Goal: Information Seeking & Learning: Learn about a topic

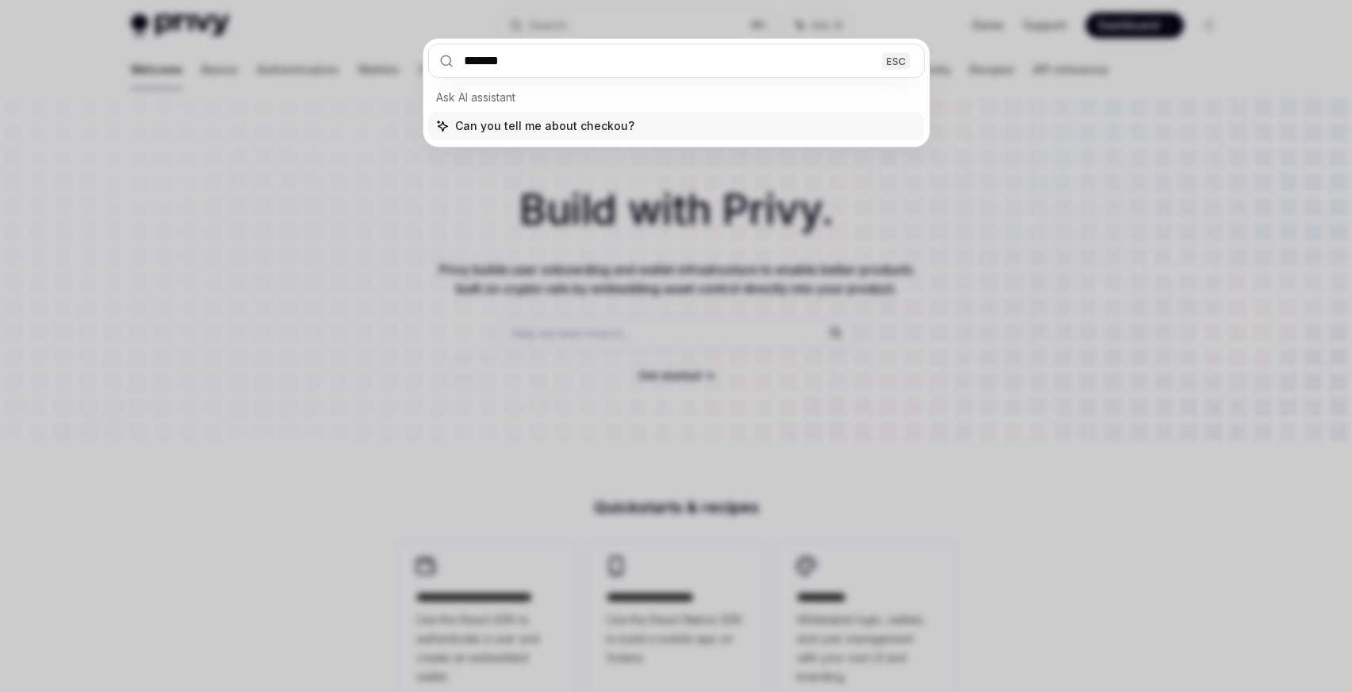
type input "********"
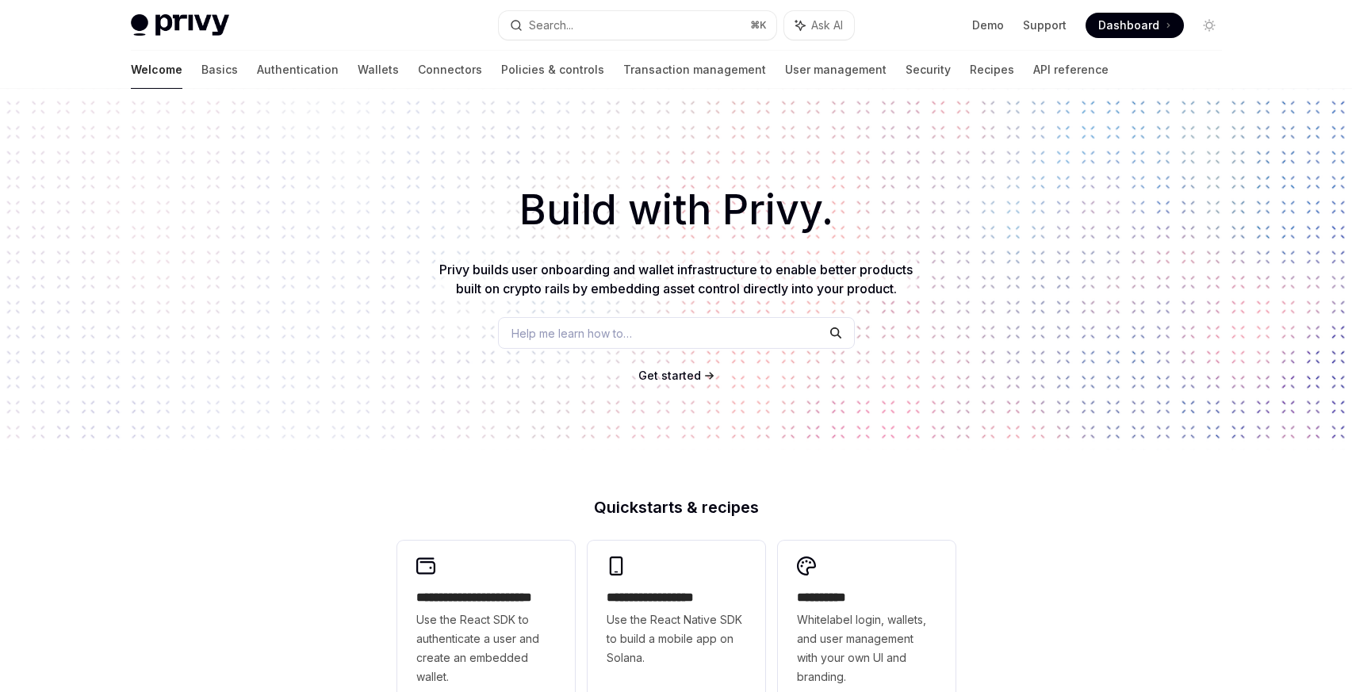
type textarea "*"
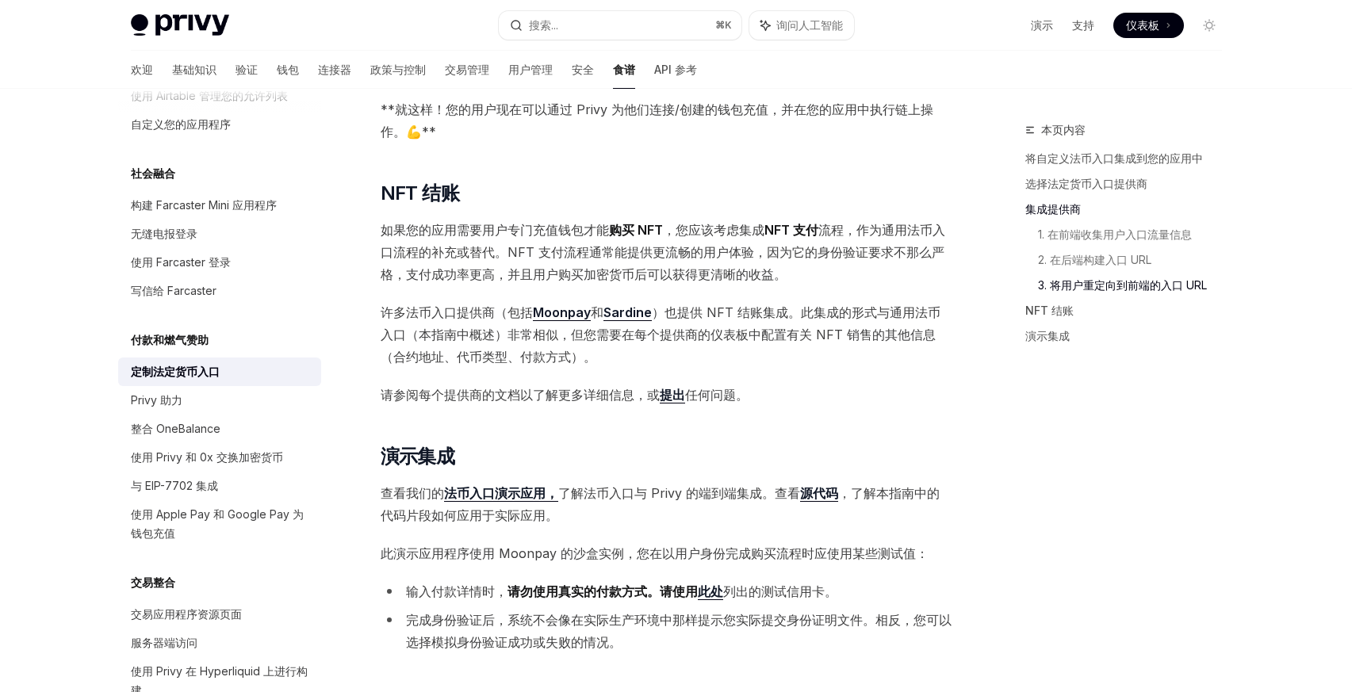
scroll to position [5296, 0]
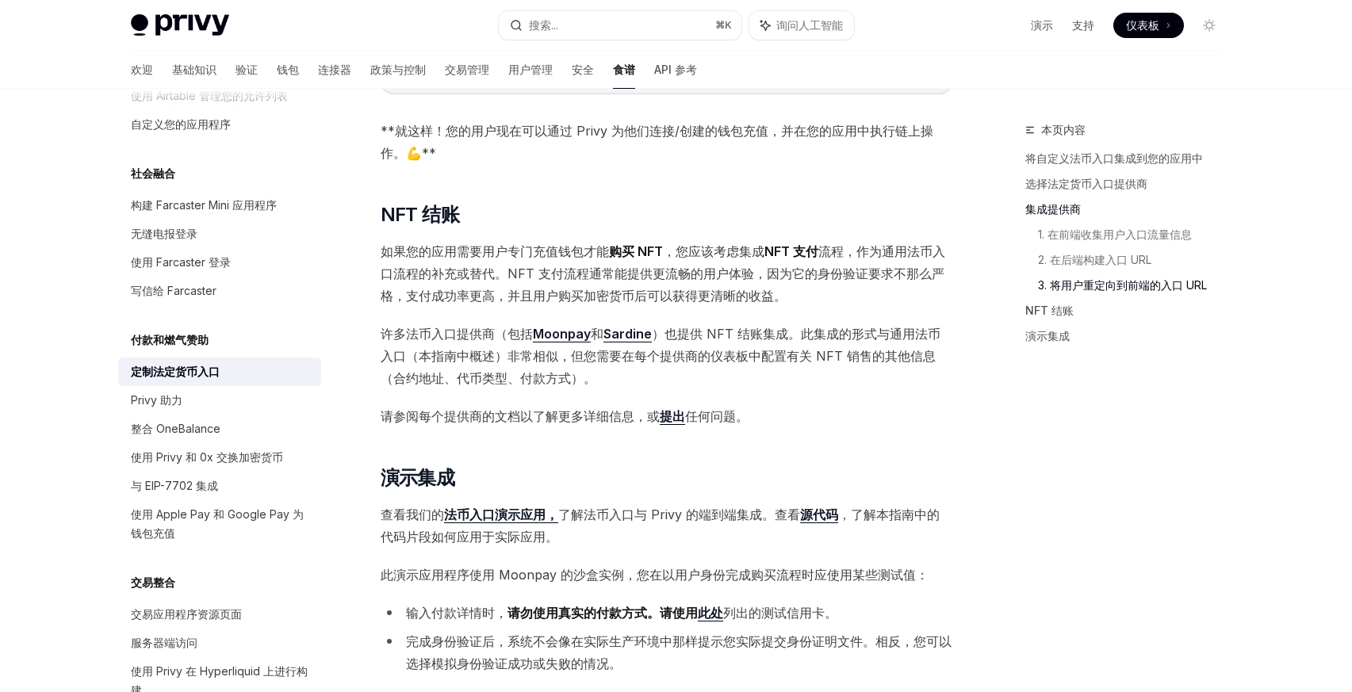
click at [494, 507] on font "法币入口演示应用，" at bounding box center [501, 515] width 114 height 16
click at [780, 79] on div "欢迎 基础知识 验证 钱包 连接器 政策与控制 交易管理 用户管理 安全 食谱 API 参考" at bounding box center [676, 70] width 1167 height 38
click at [602, 20] on button "搜索... ⌘ K" at bounding box center [620, 25] width 243 height 29
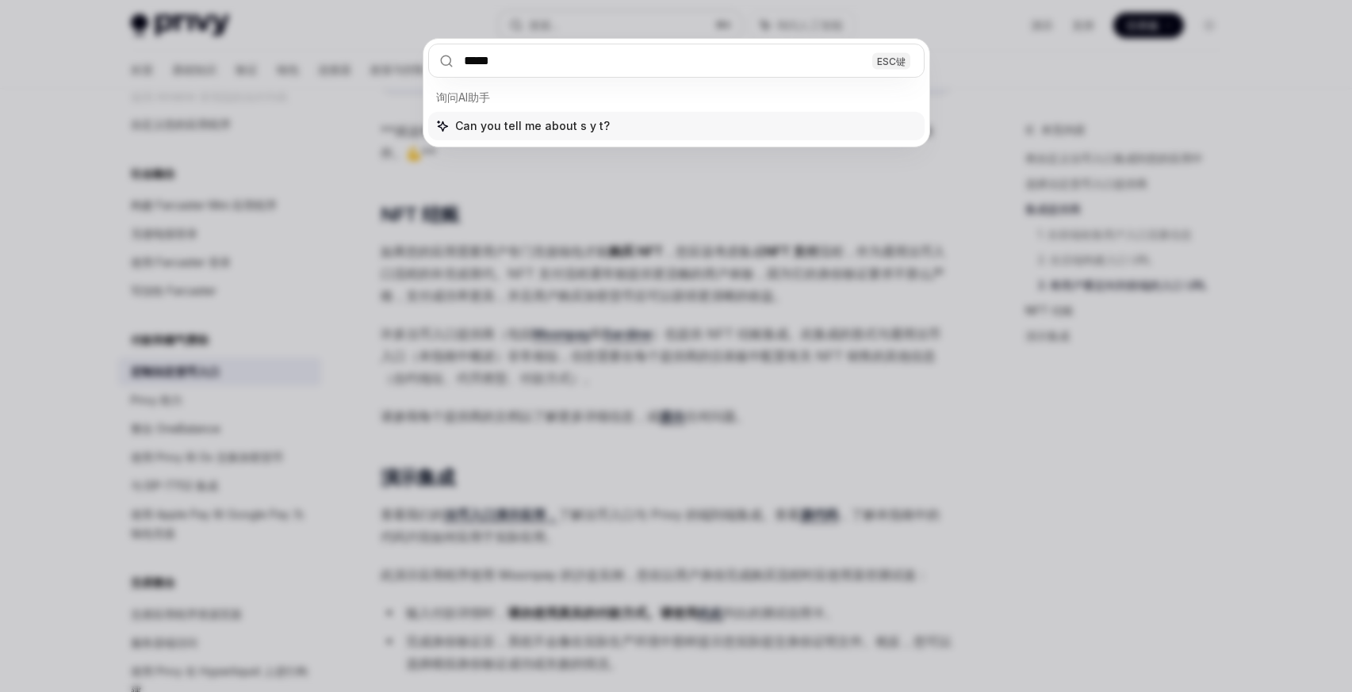
type input "***"
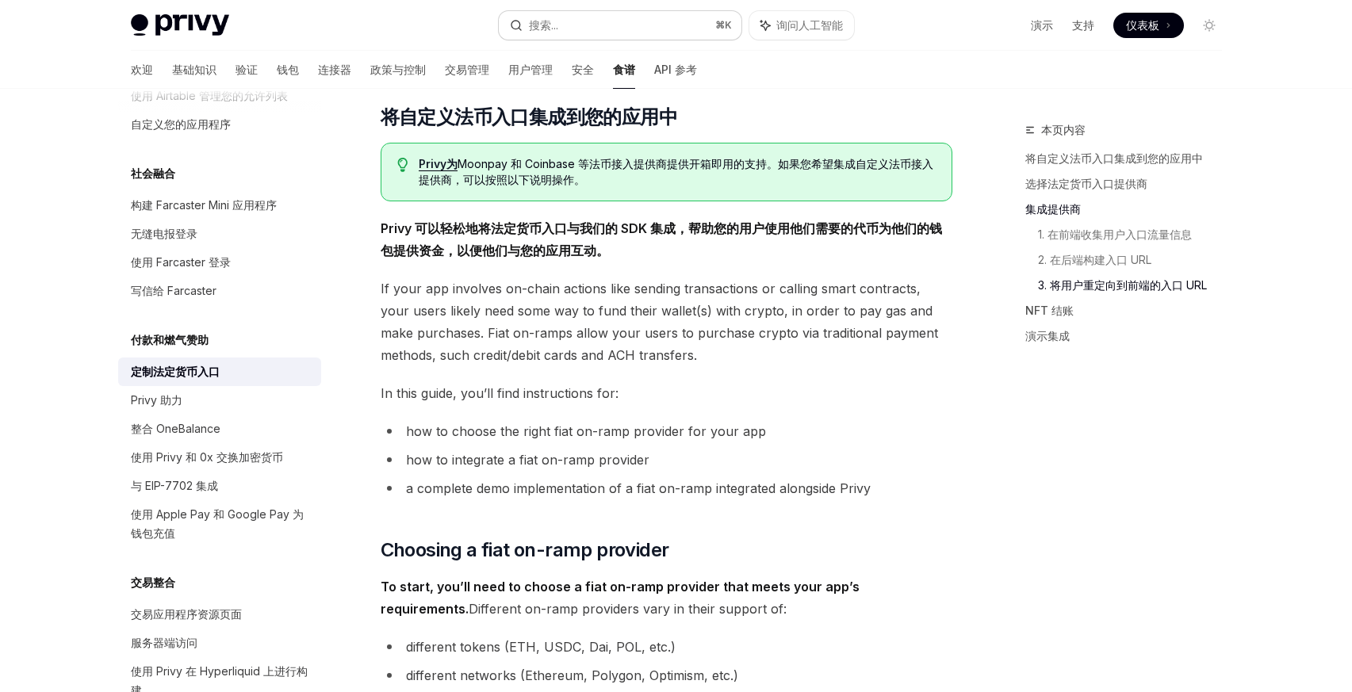
scroll to position [259, 0]
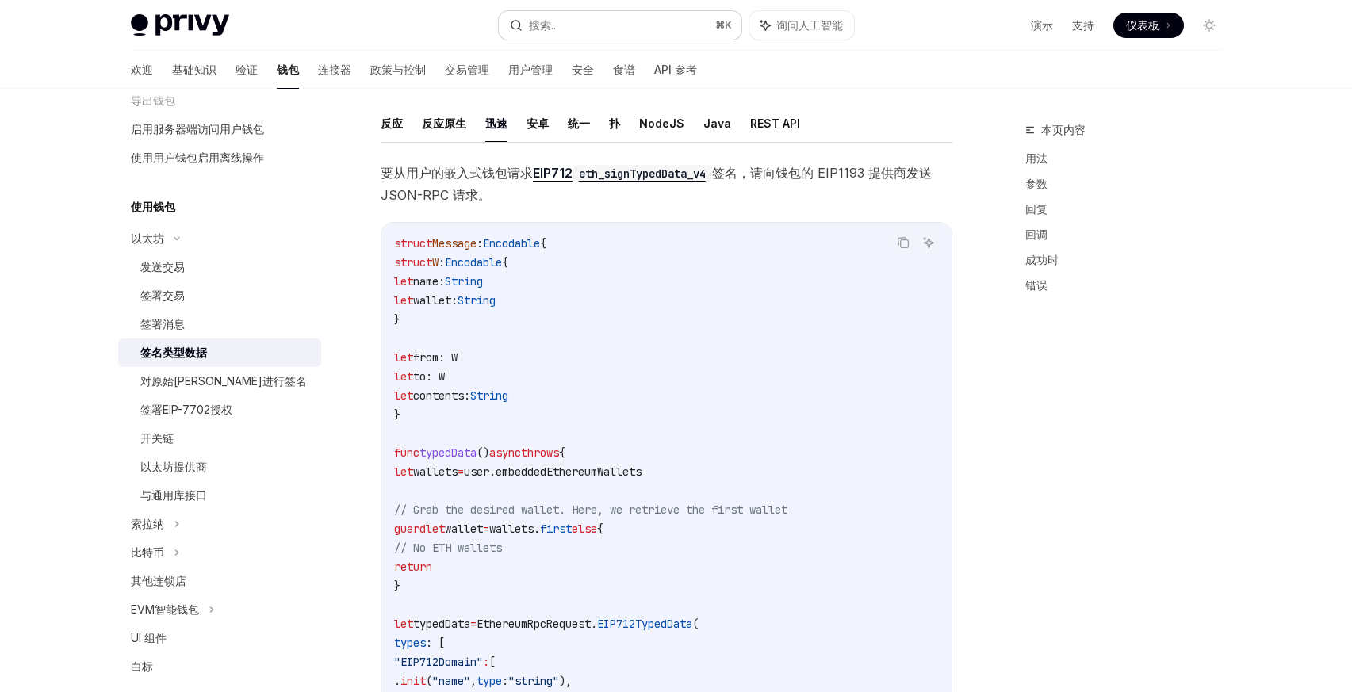
click at [600, 25] on button "搜索... ⌘ K" at bounding box center [620, 25] width 243 height 29
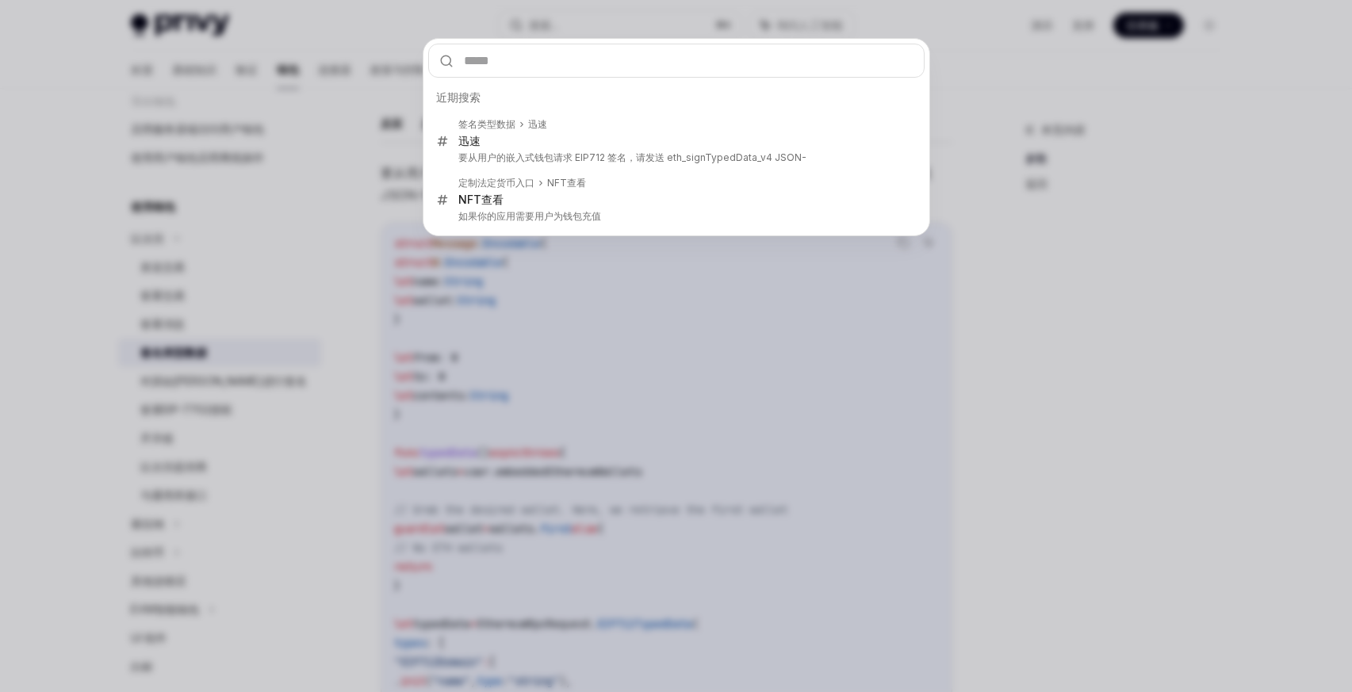
click at [261, 297] on div "近期搜索 签名类型数据 迅速 迅速 要从用户的嵌入式钱包请求 EIP712 签名，请发送 eth_signTypedData_v4 JSON- 定制法定货币入…" at bounding box center [676, 346] width 1352 height 692
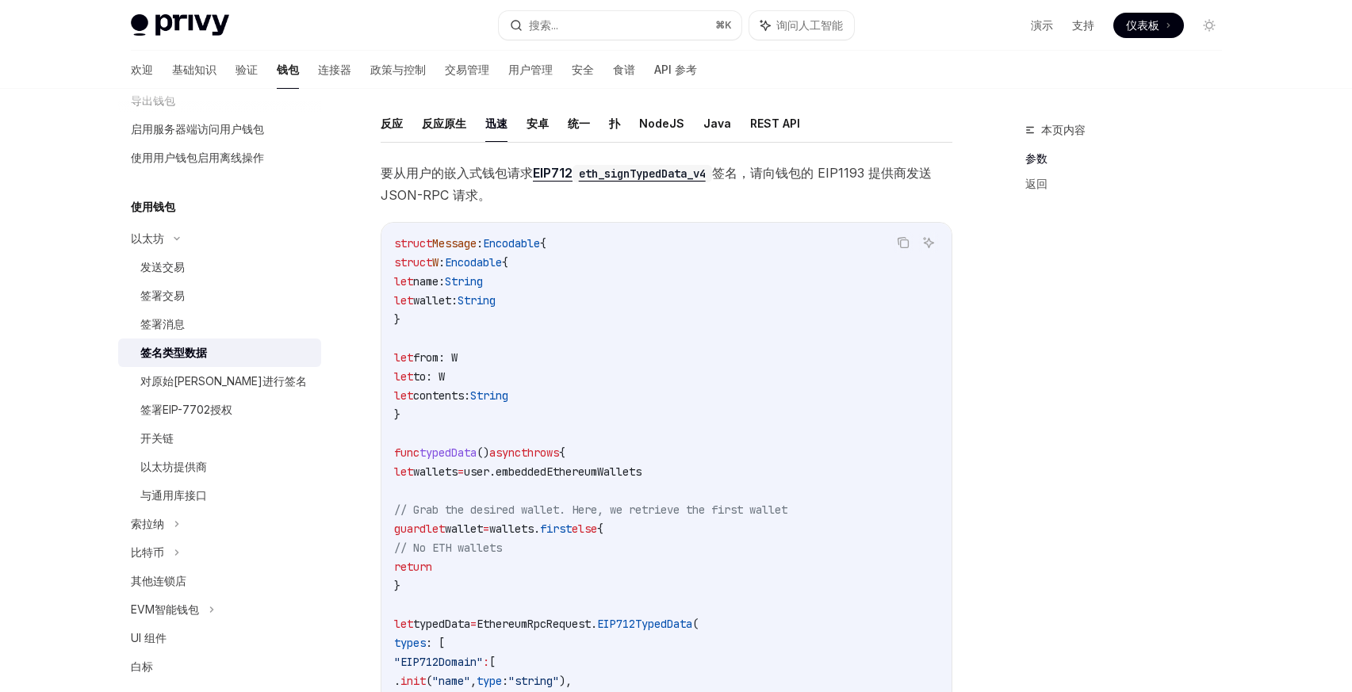
type textarea "*"
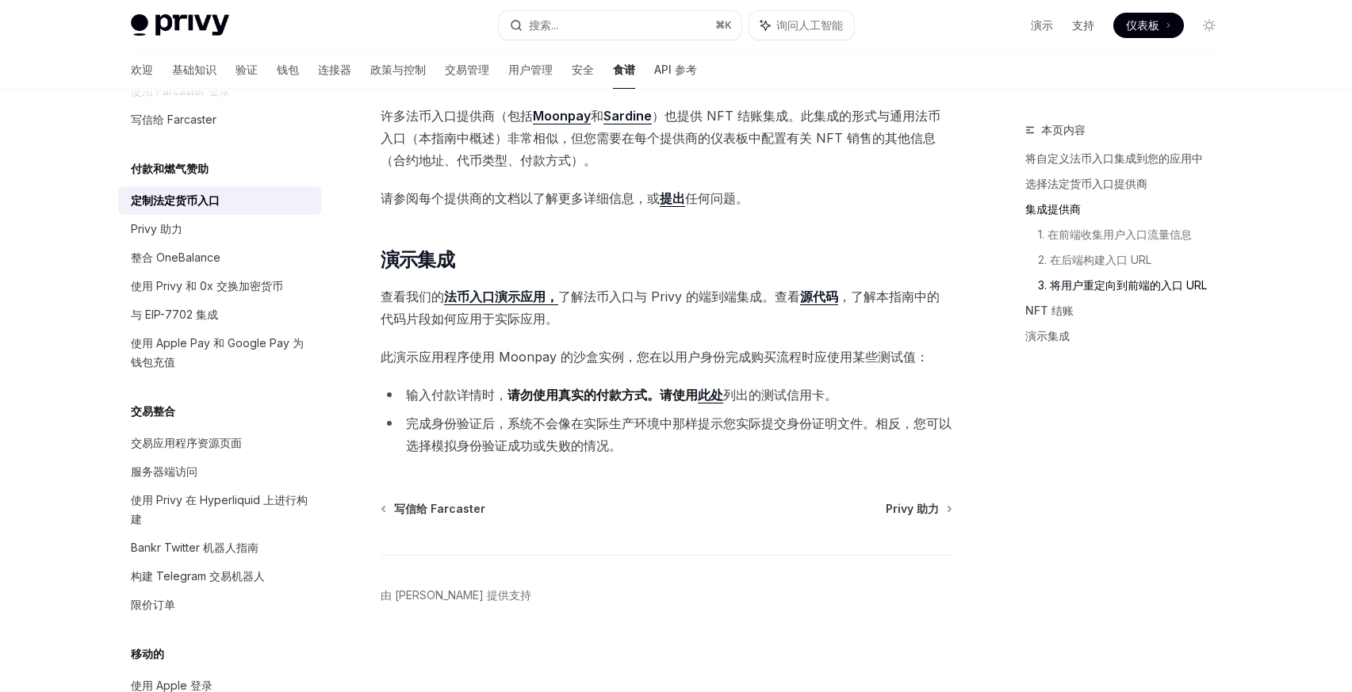
scroll to position [946, 0]
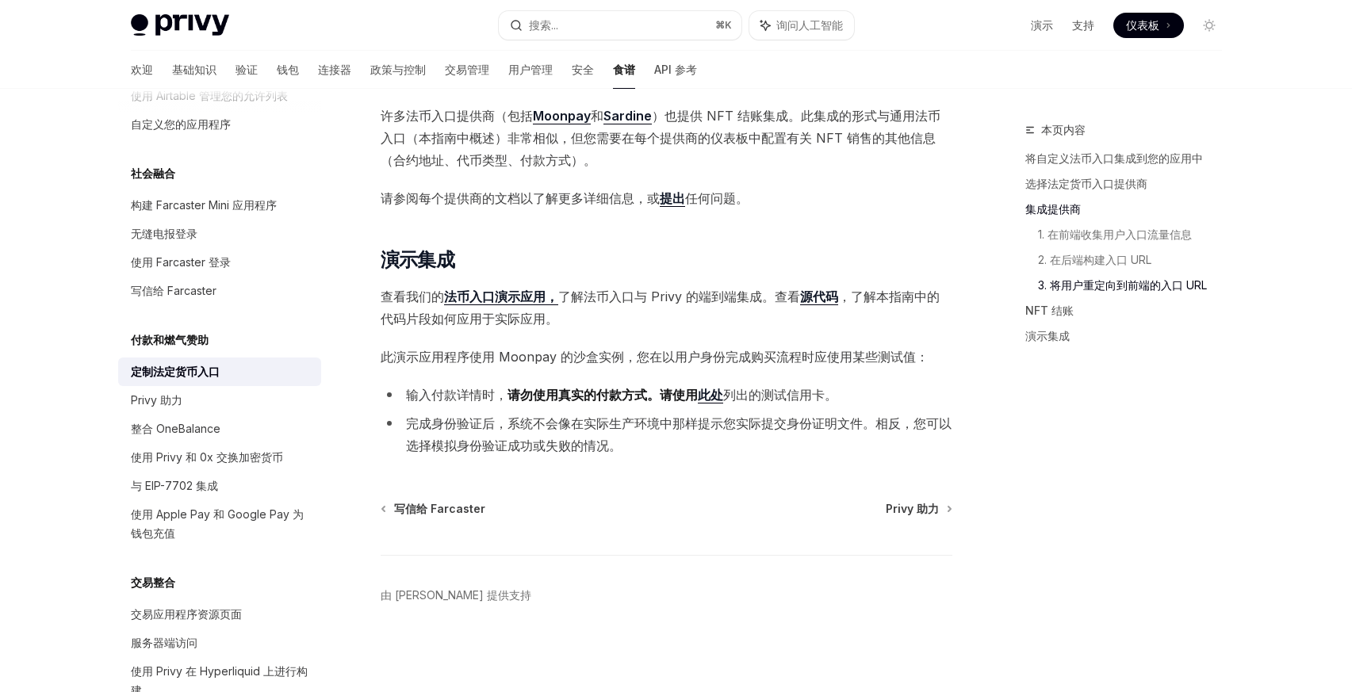
click at [624, 29] on button "搜索... ⌘ K" at bounding box center [620, 25] width 243 height 29
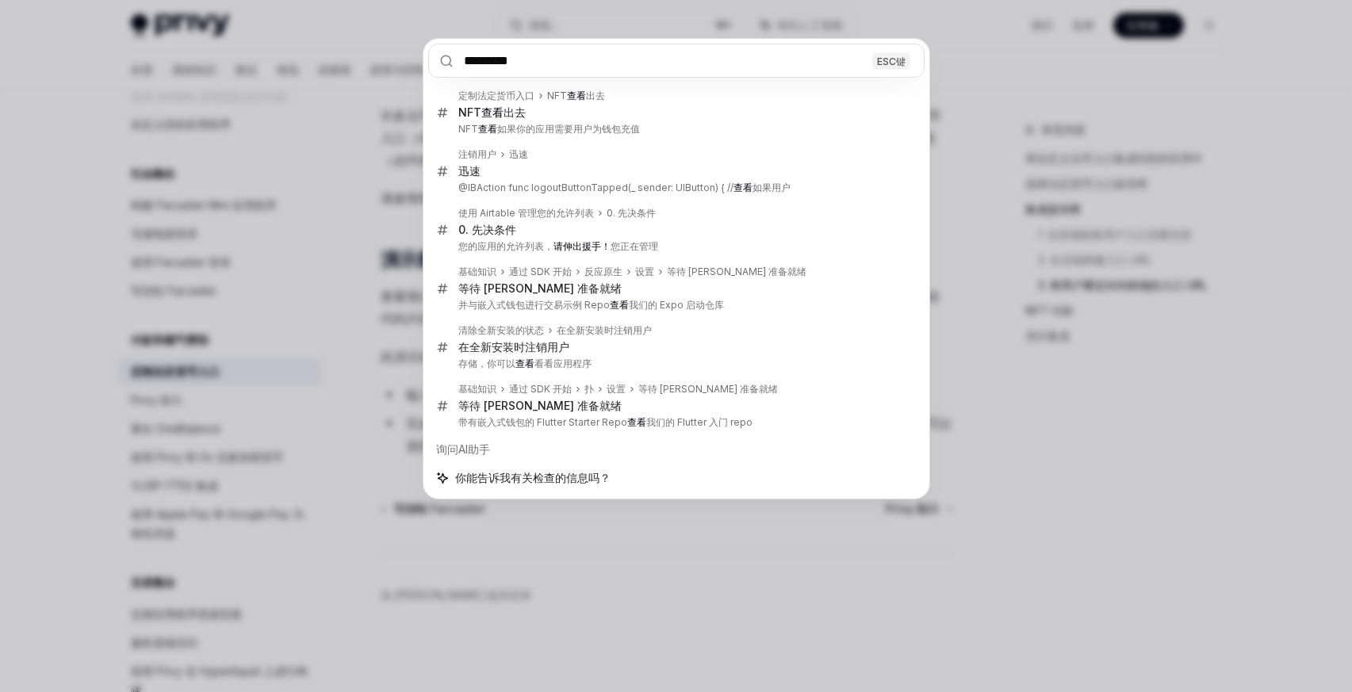
type input "*********"
drag, startPoint x: 581, startPoint y: 54, endPoint x: 452, endPoint y: 68, distance: 130.0
click at [452, 68] on input "*********" at bounding box center [676, 61] width 496 height 34
drag, startPoint x: 559, startPoint y: 65, endPoint x: 435, endPoint y: 44, distance: 126.3
click at [435, 44] on input "*********" at bounding box center [676, 61] width 496 height 34
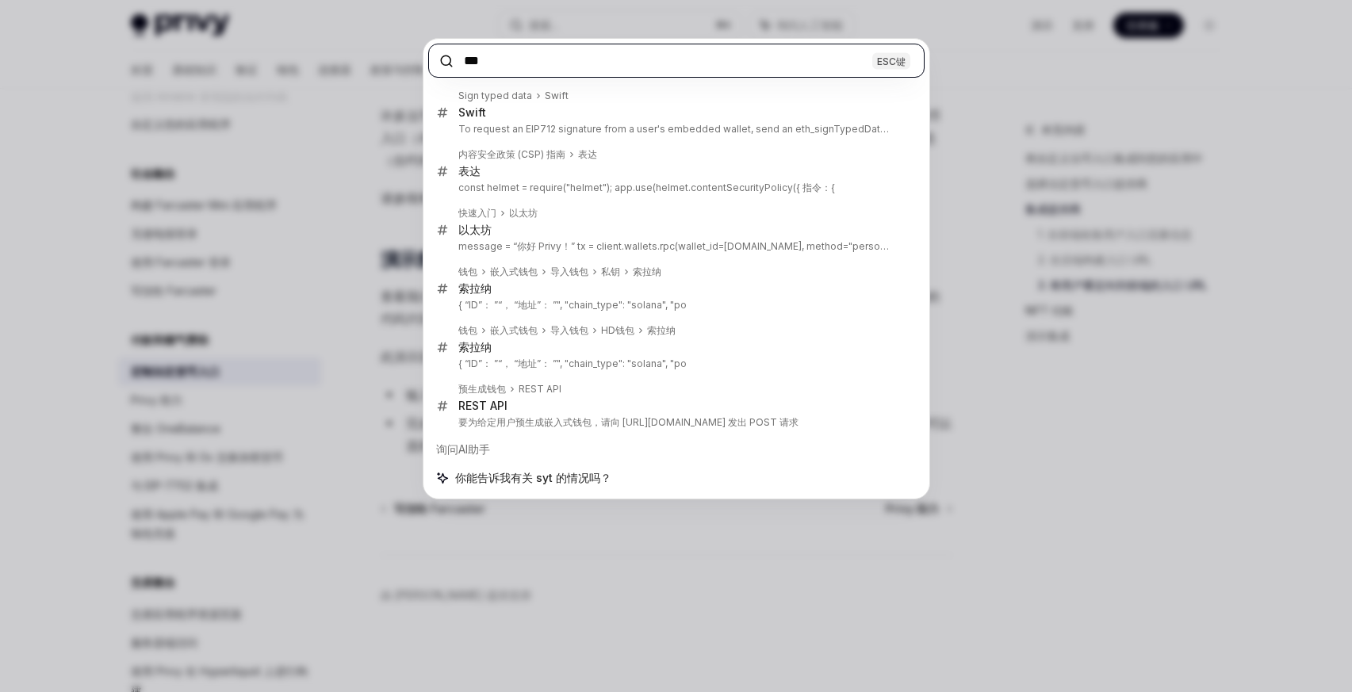
click at [857, 66] on input "***" at bounding box center [676, 61] width 496 height 34
type input "*"
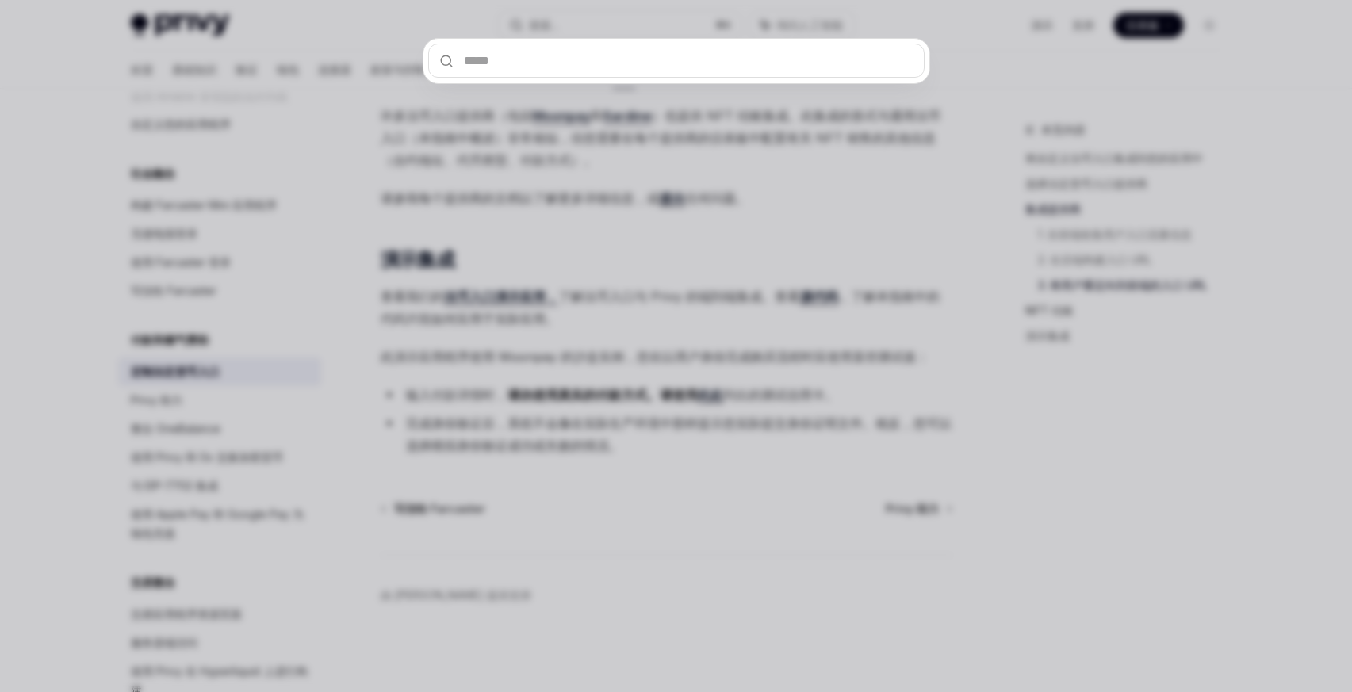
click at [1147, 182] on div at bounding box center [676, 346] width 1352 height 692
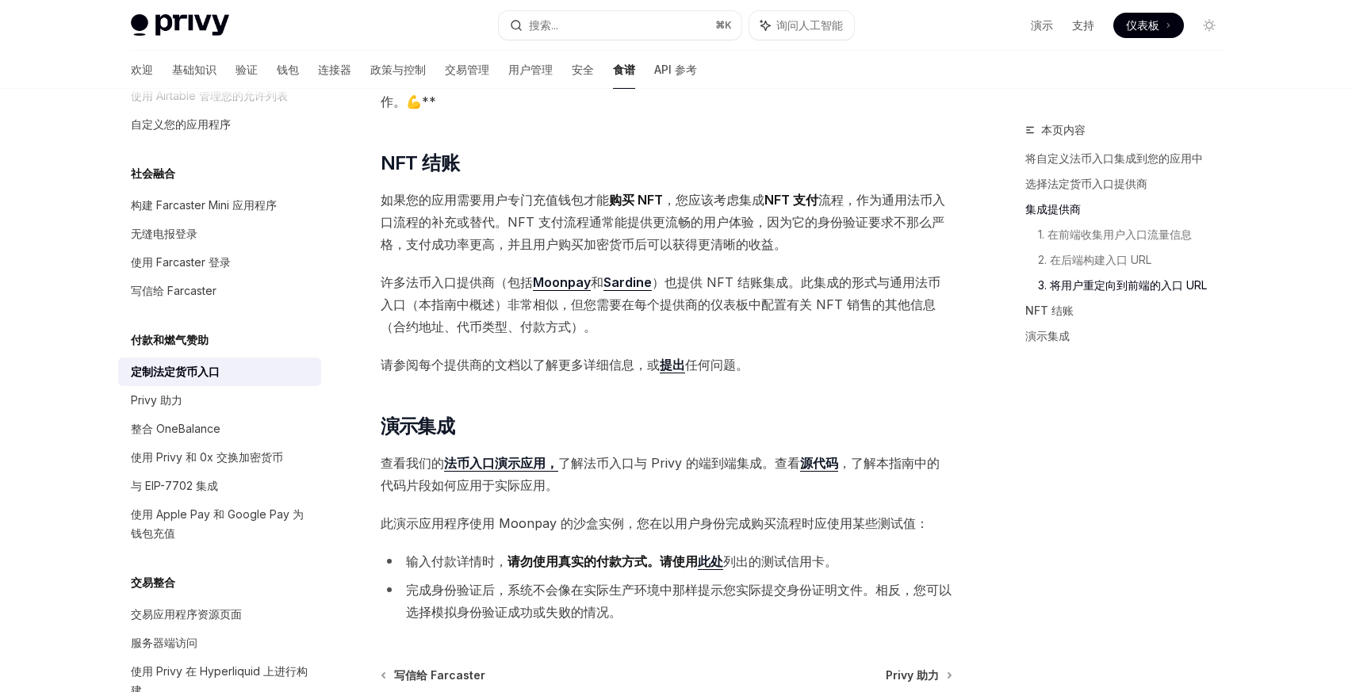
scroll to position [4863, 0]
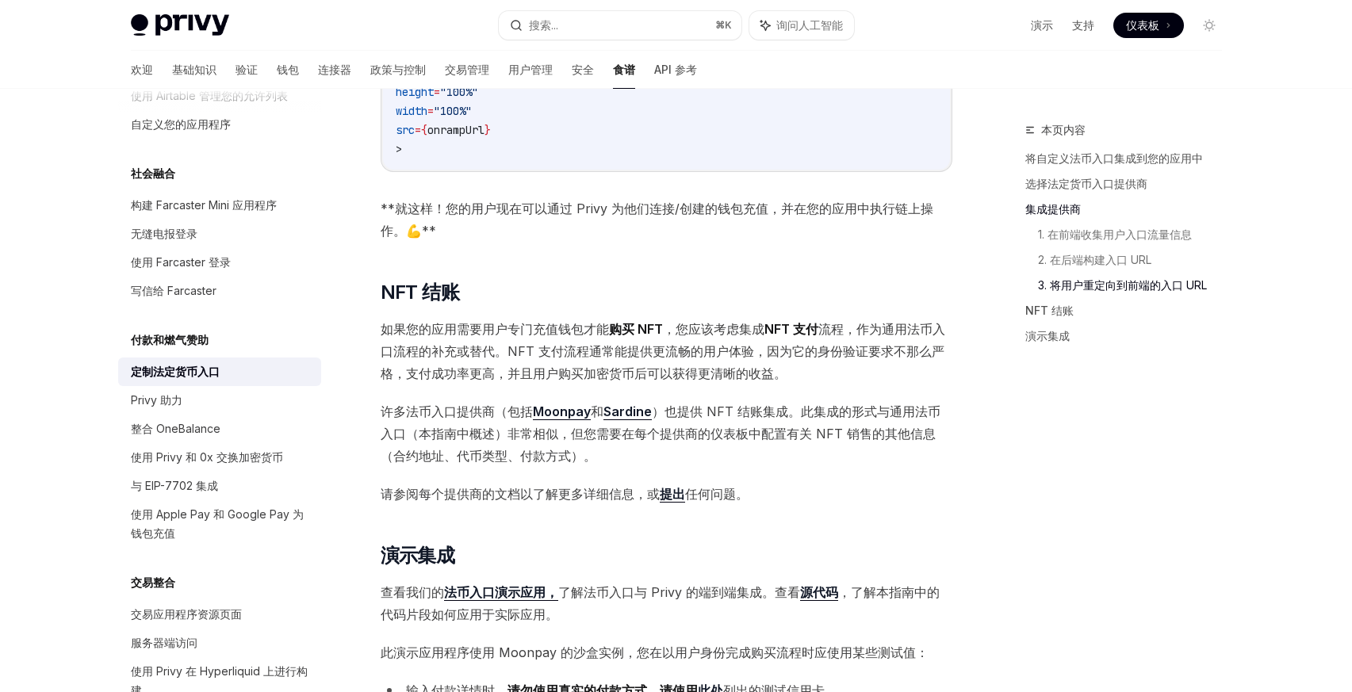
click at [149, 25] on img at bounding box center [180, 25] width 98 height 22
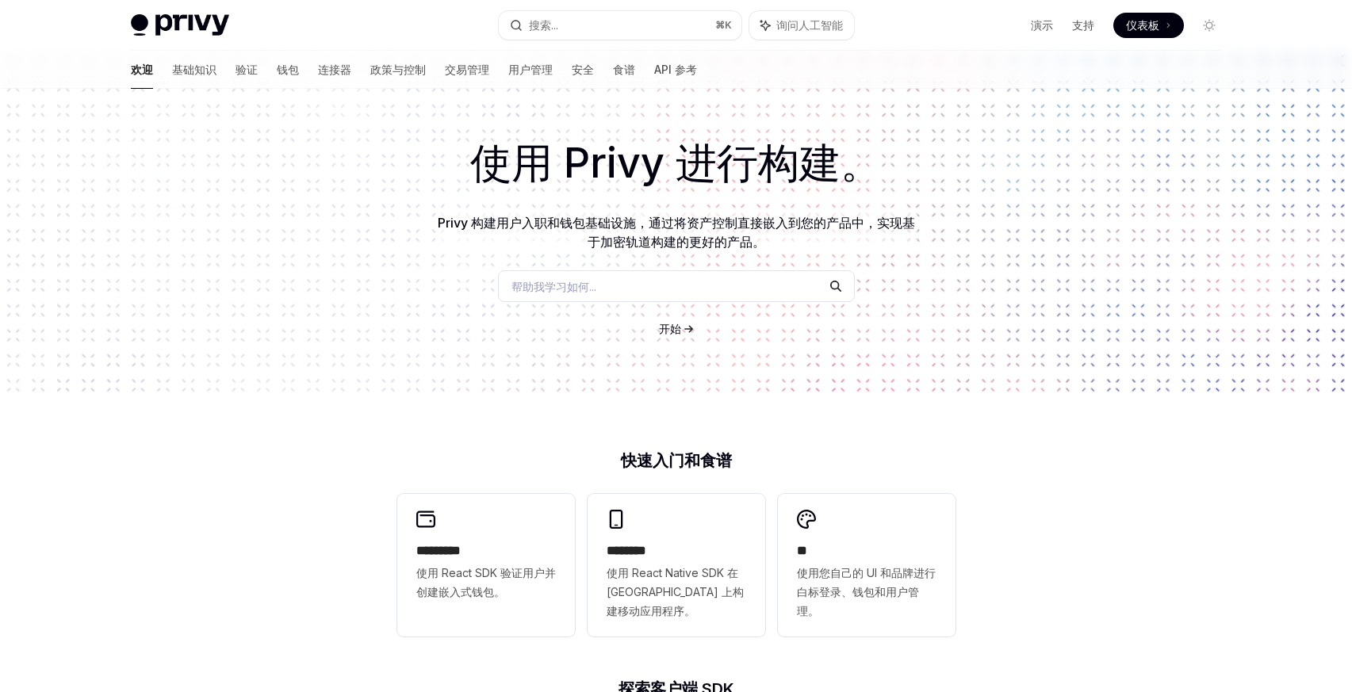
scroll to position [59, 0]
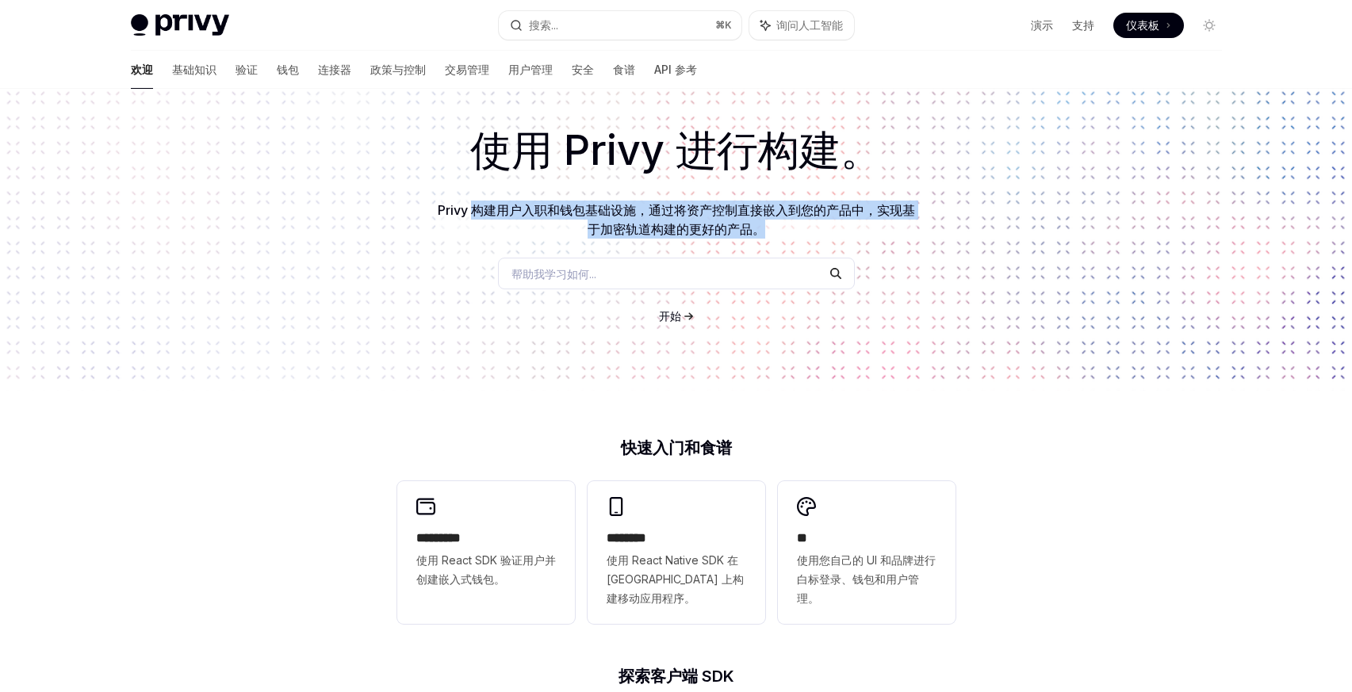
drag, startPoint x: 473, startPoint y: 205, endPoint x: 783, endPoint y: 227, distance: 310.8
click at [783, 227] on p "Privy 构建用户入职和钱包基础设施，通过将资产控制直接嵌入到您的产品中，实现基于加密轨道构建的更好的产品。" at bounding box center [676, 220] width 482 height 38
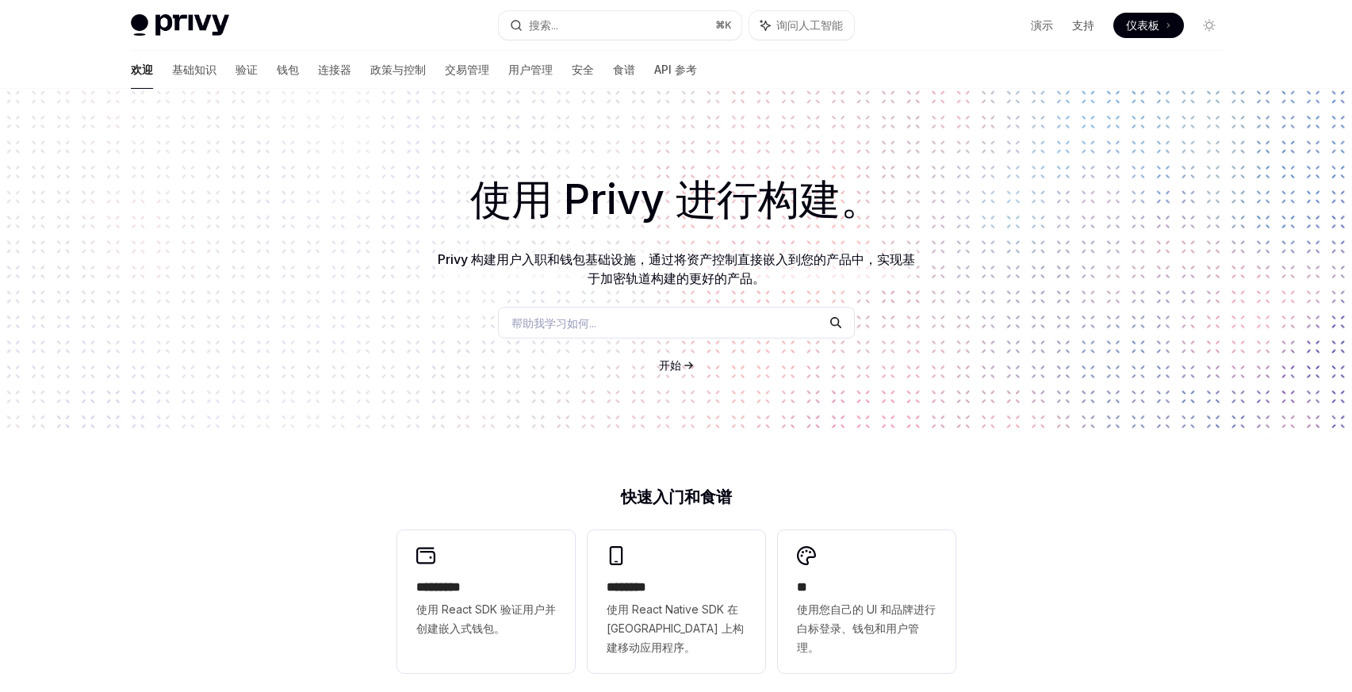
scroll to position [11, 0]
click at [1033, 25] on font "演示" at bounding box center [1042, 24] width 22 height 13
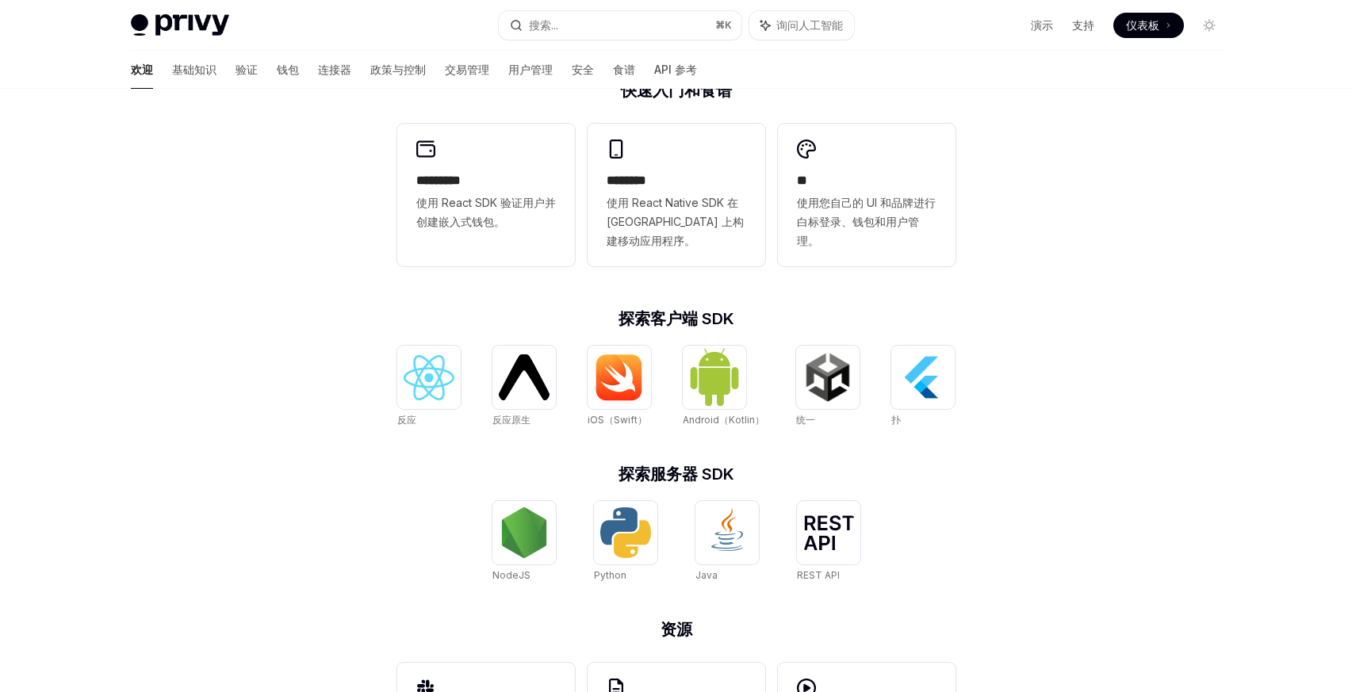
scroll to position [462, 0]
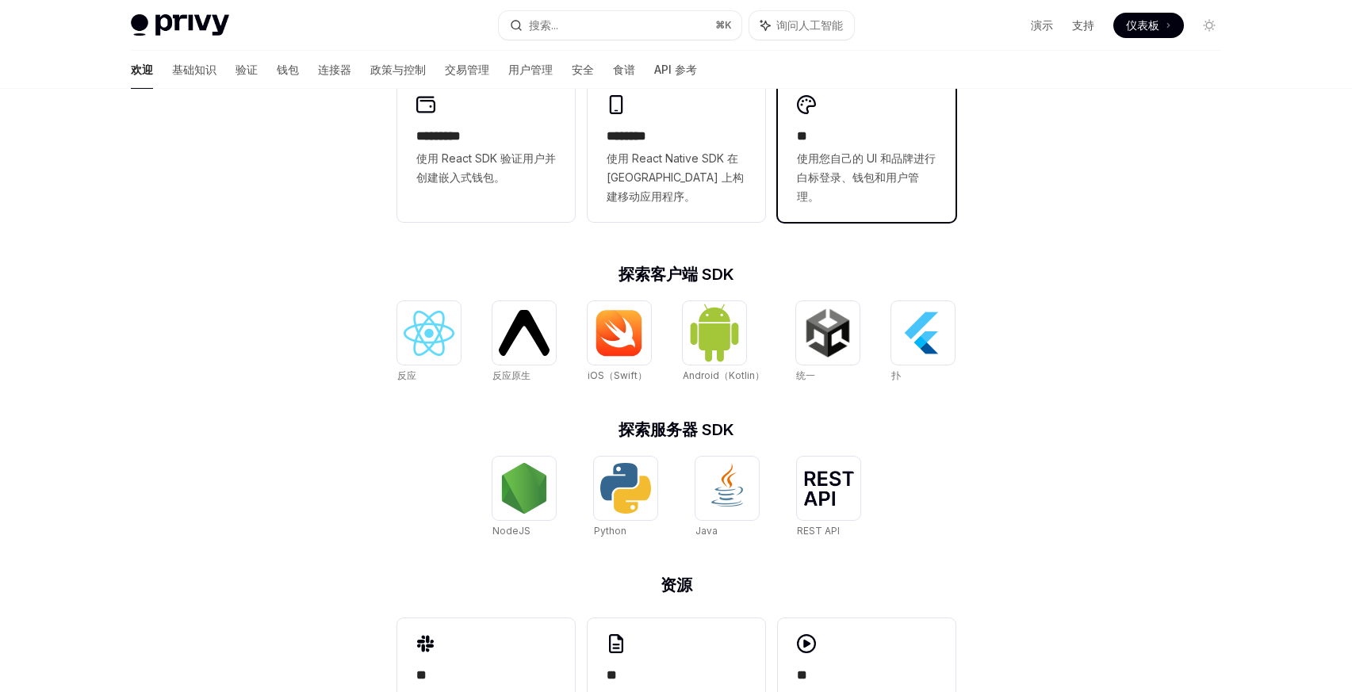
click at [829, 150] on span "使用您自己的 UI 和品牌进行白标登录、钱包和用户管理。" at bounding box center [867, 177] width 140 height 57
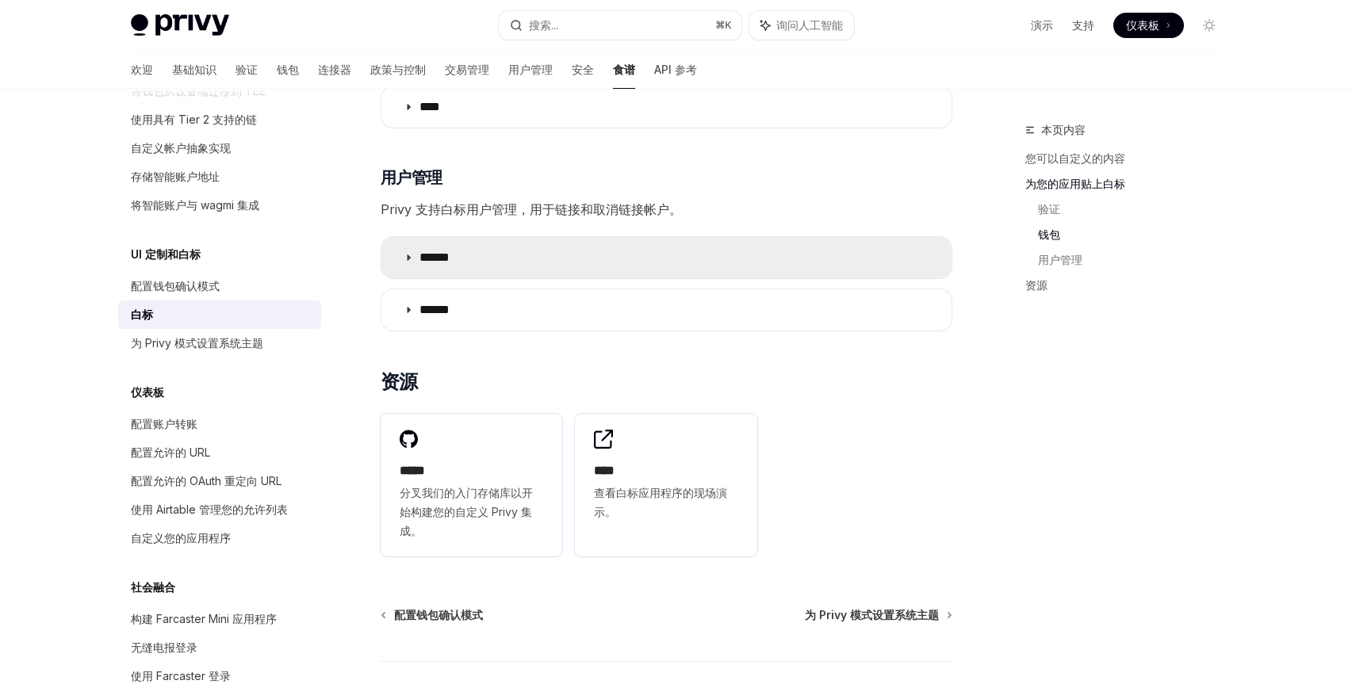
scroll to position [2041, 0]
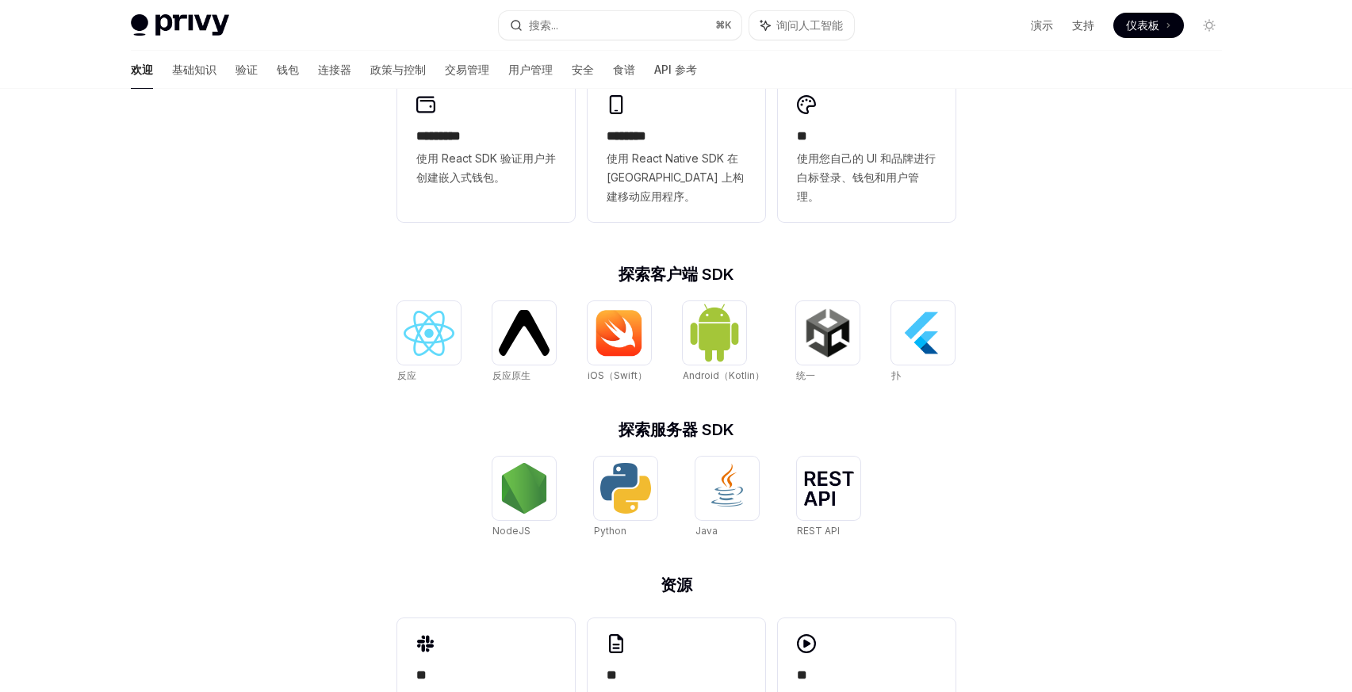
scroll to position [462, 0]
click at [473, 163] on font "使用 React SDK 验证用户并创建嵌入式钱包。" at bounding box center [486, 167] width 140 height 33
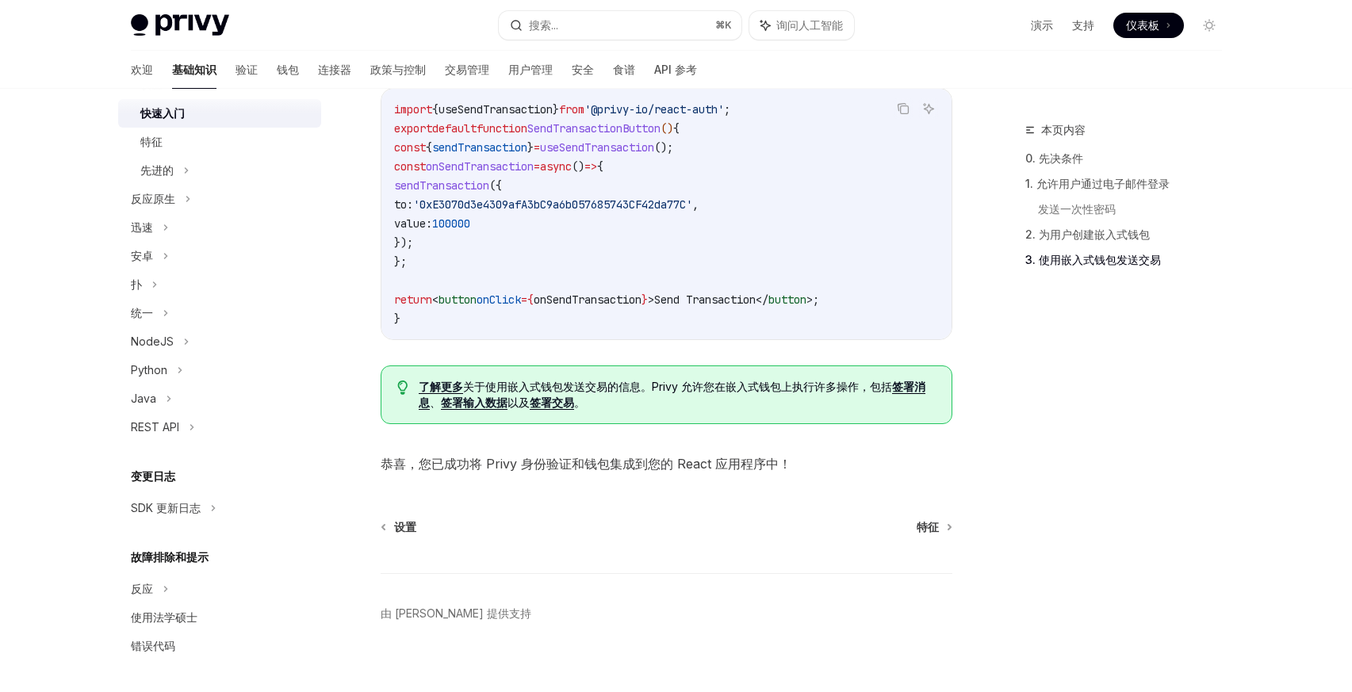
scroll to position [1448, 0]
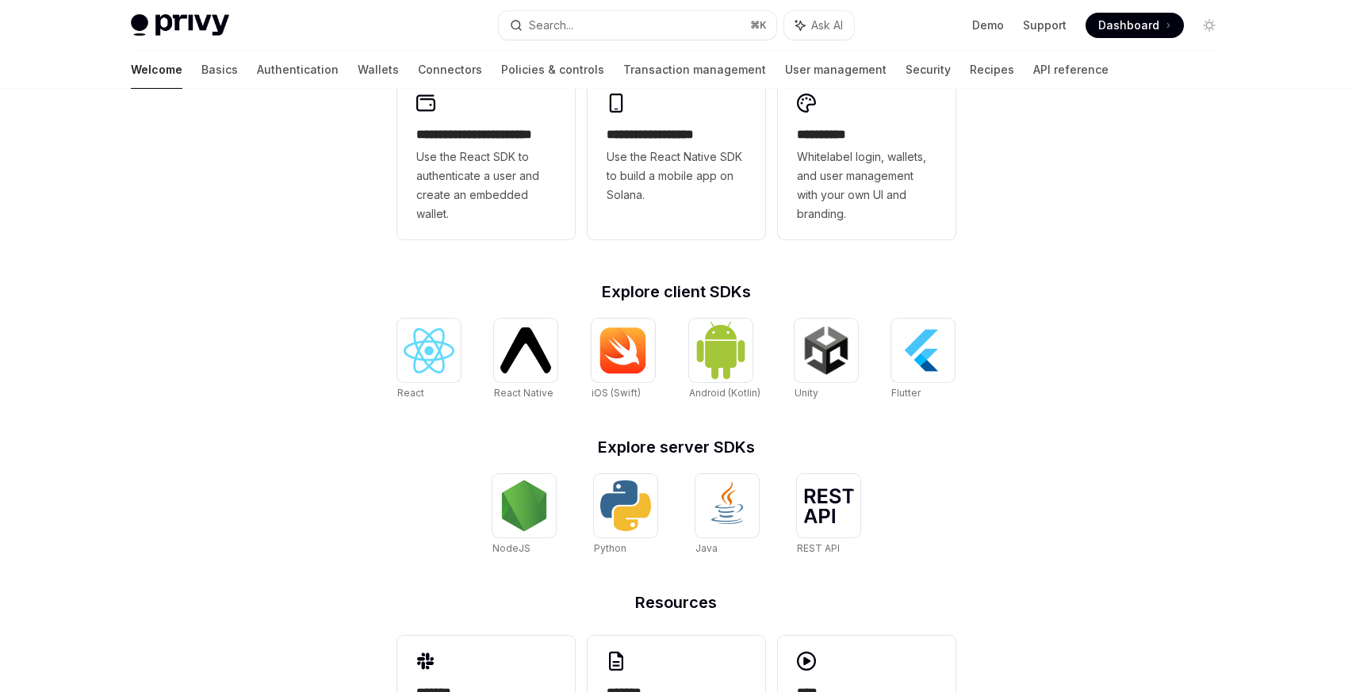
scroll to position [462, 0]
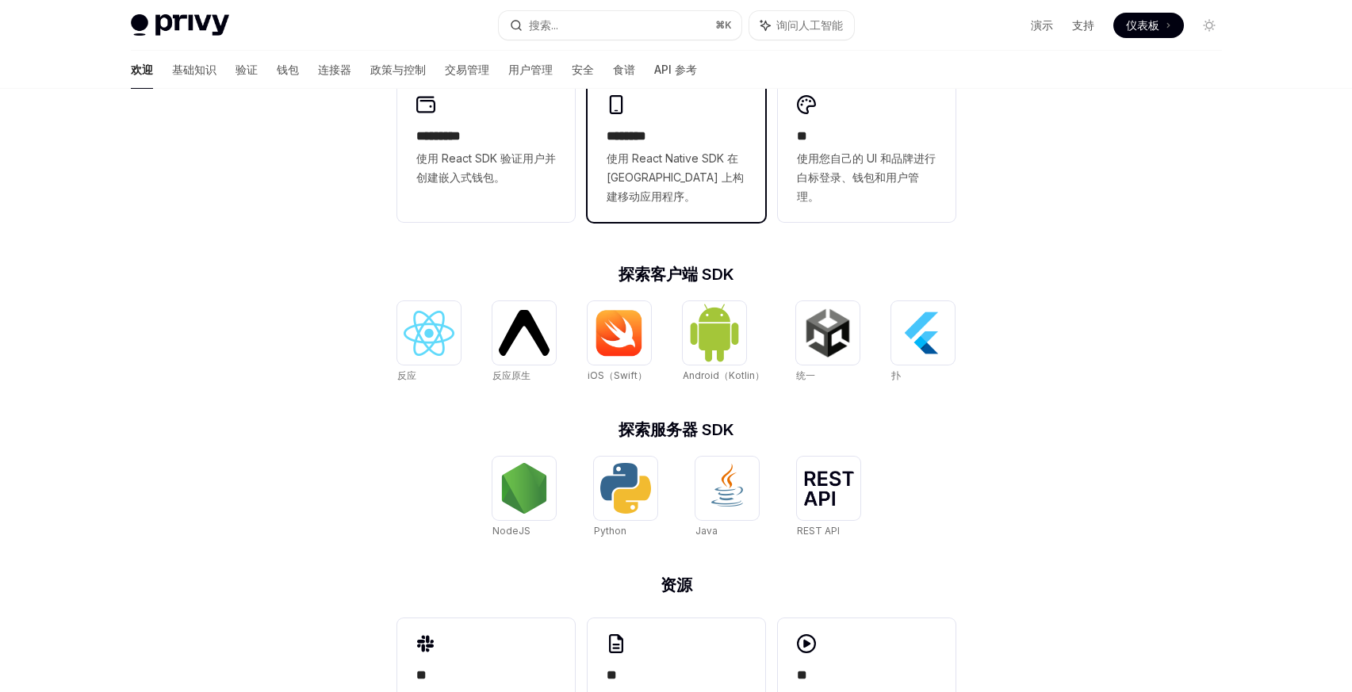
click at [689, 154] on font "使用 React Native SDK 在 [GEOGRAPHIC_DATA] 上构建移动应用程序。" at bounding box center [675, 177] width 137 height 52
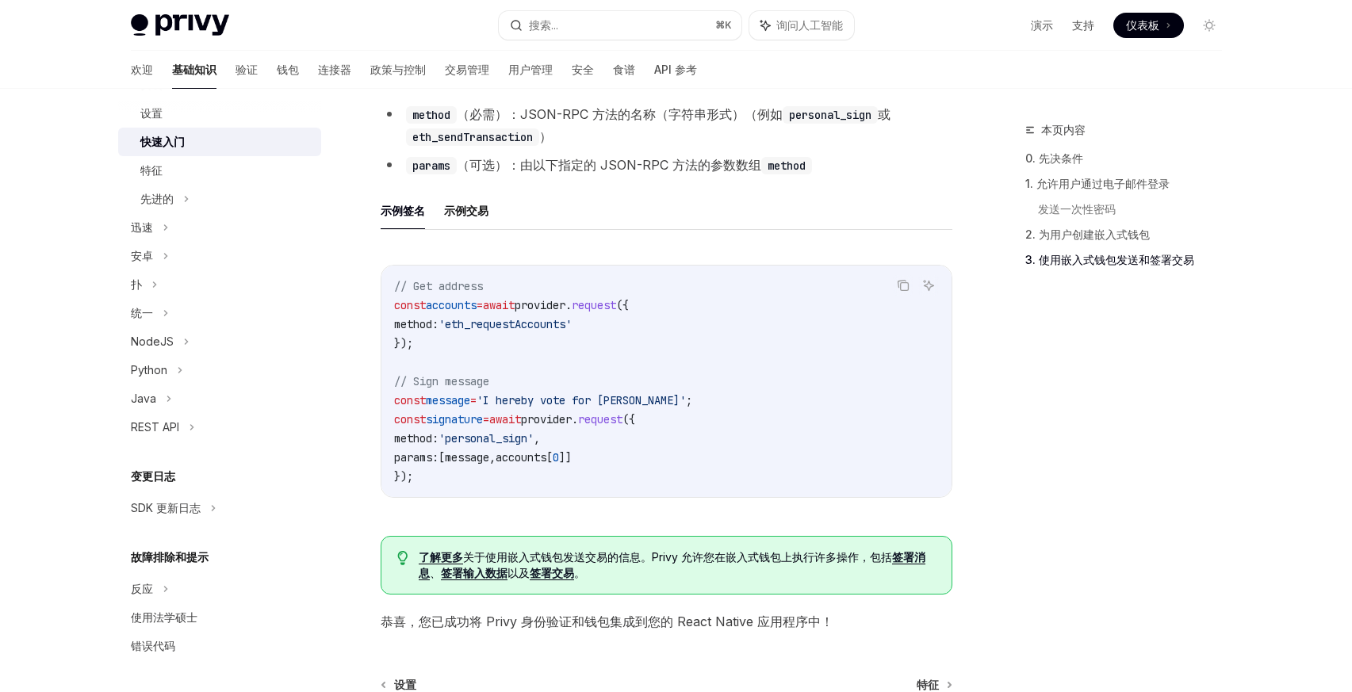
scroll to position [2224, 0]
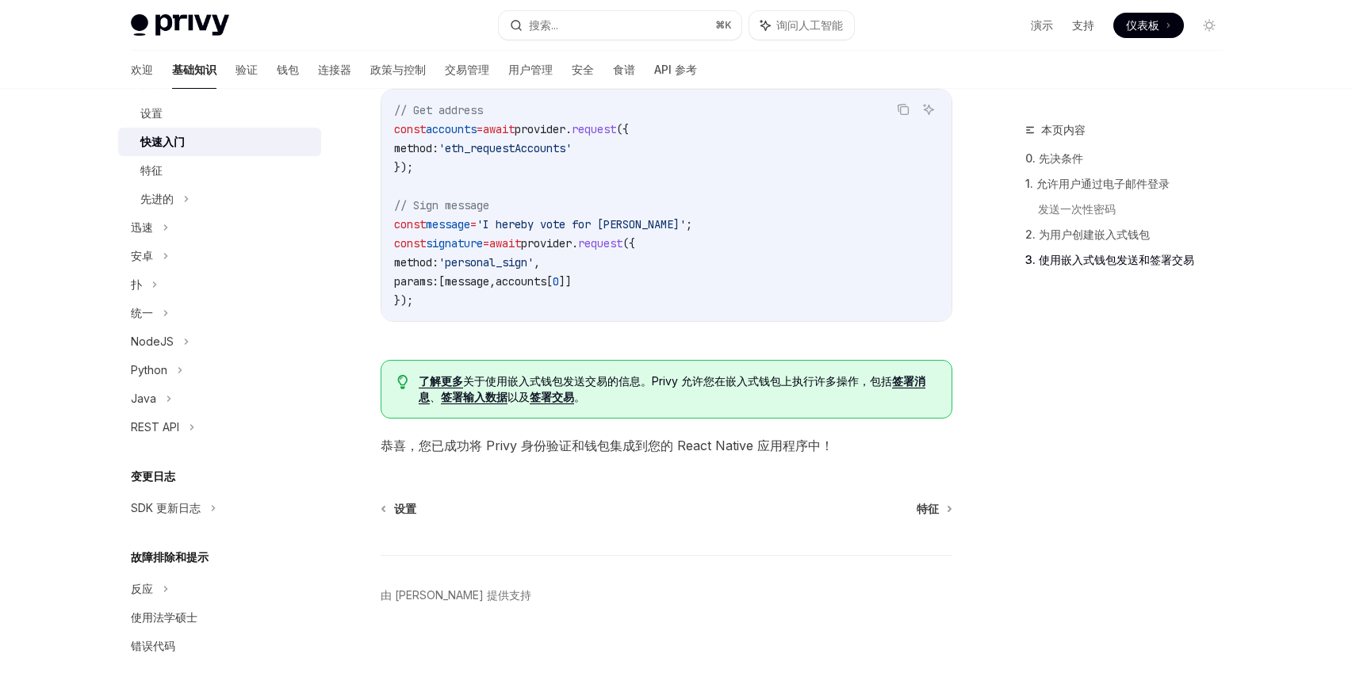
type textarea "*"
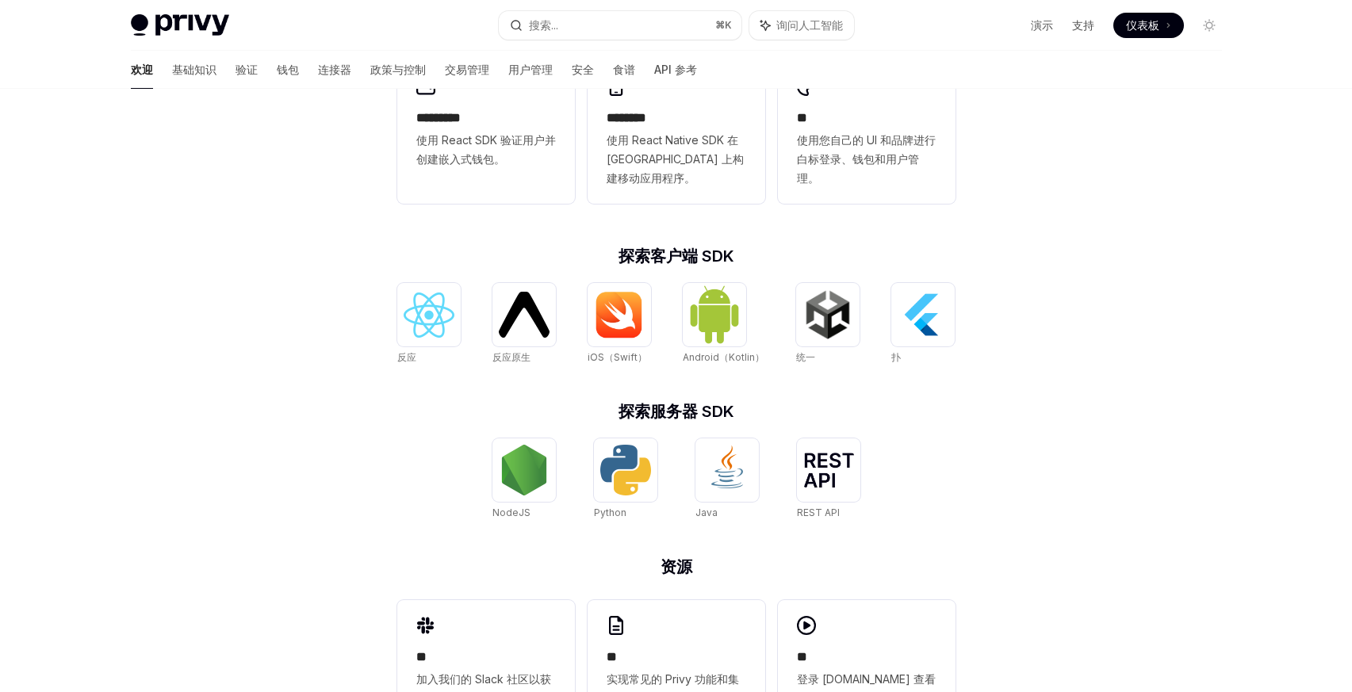
scroll to position [462, 0]
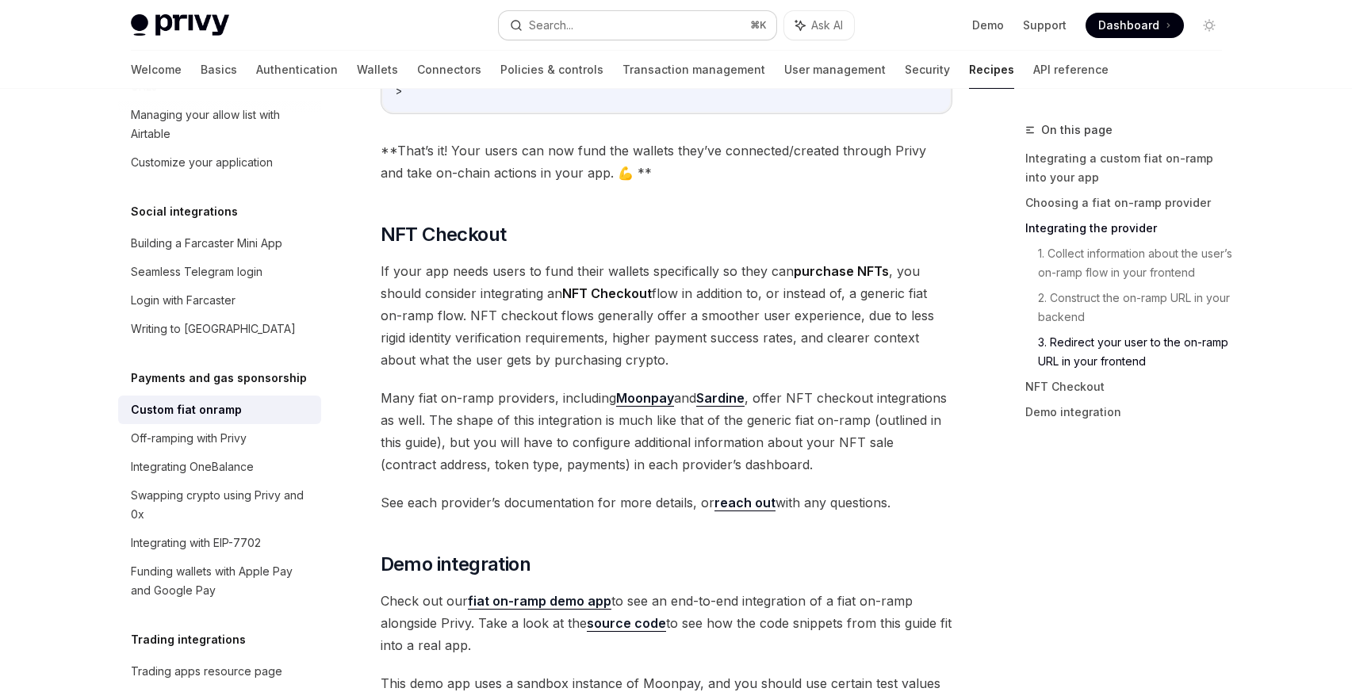
scroll to position [5495, 0]
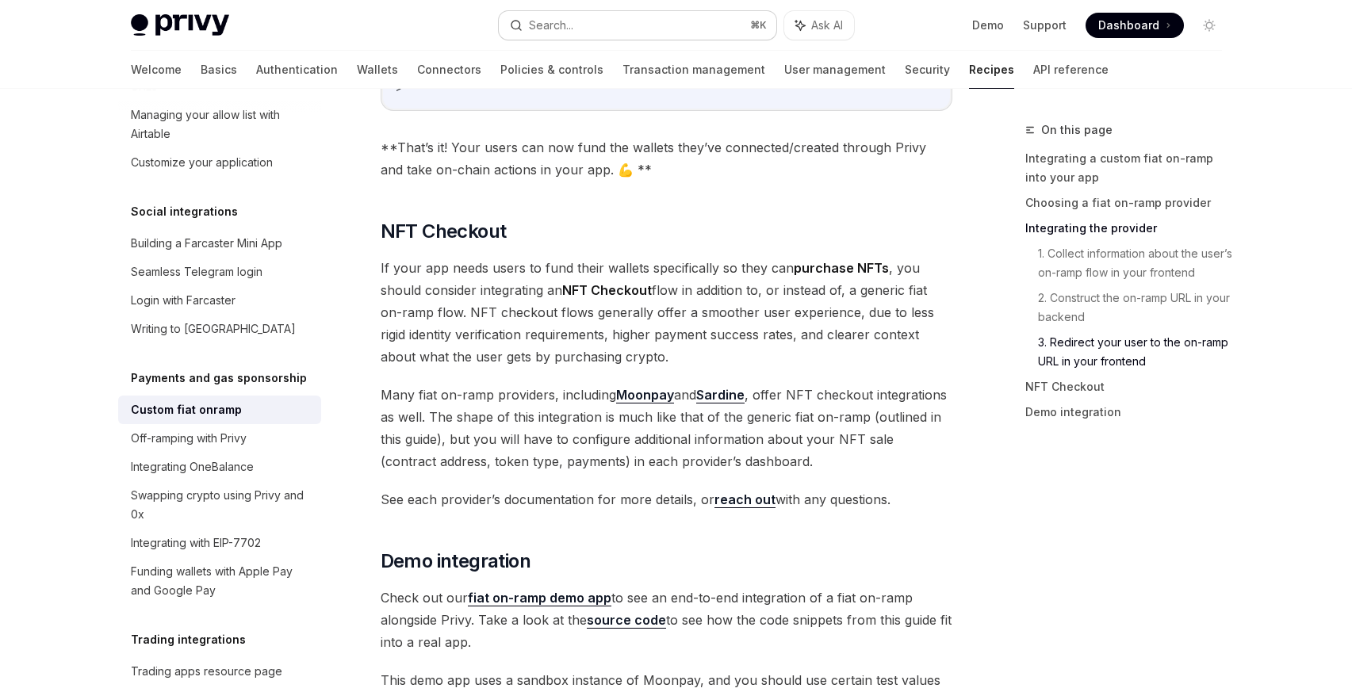
click at [599, 24] on button "Search... ⌘ K" at bounding box center [638, 25] width 278 height 29
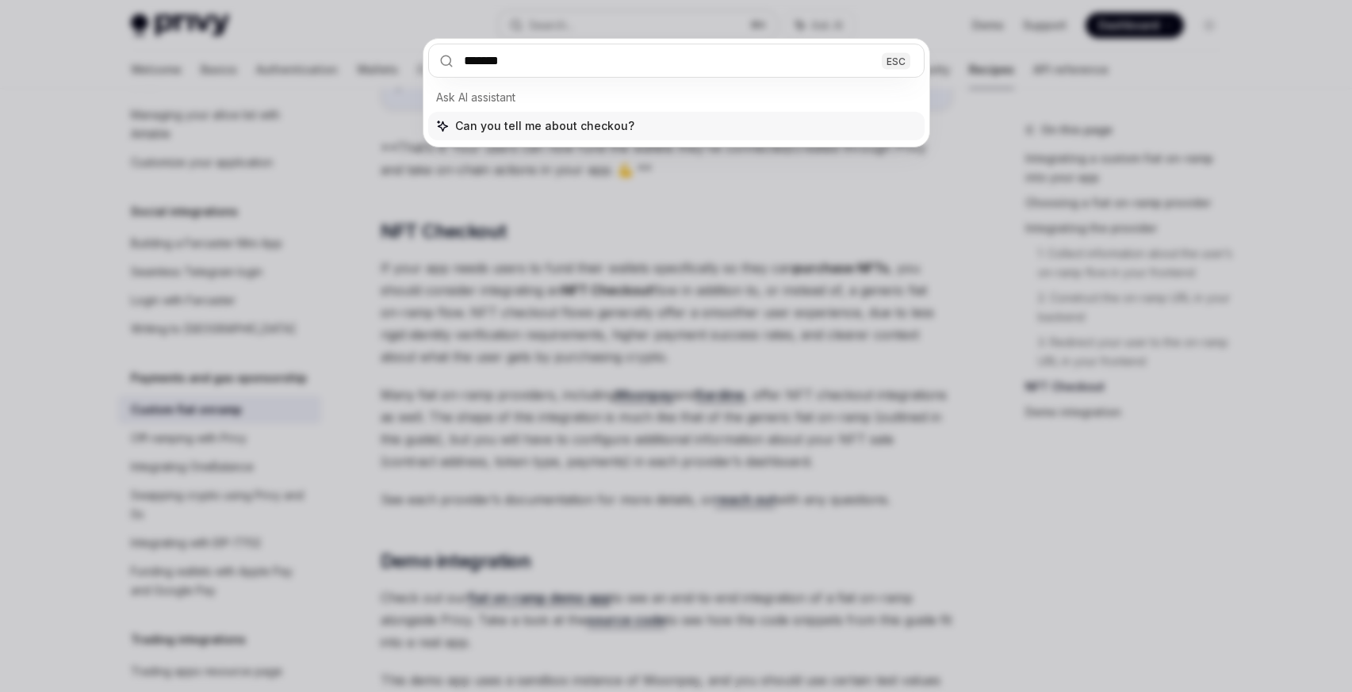
type input "********"
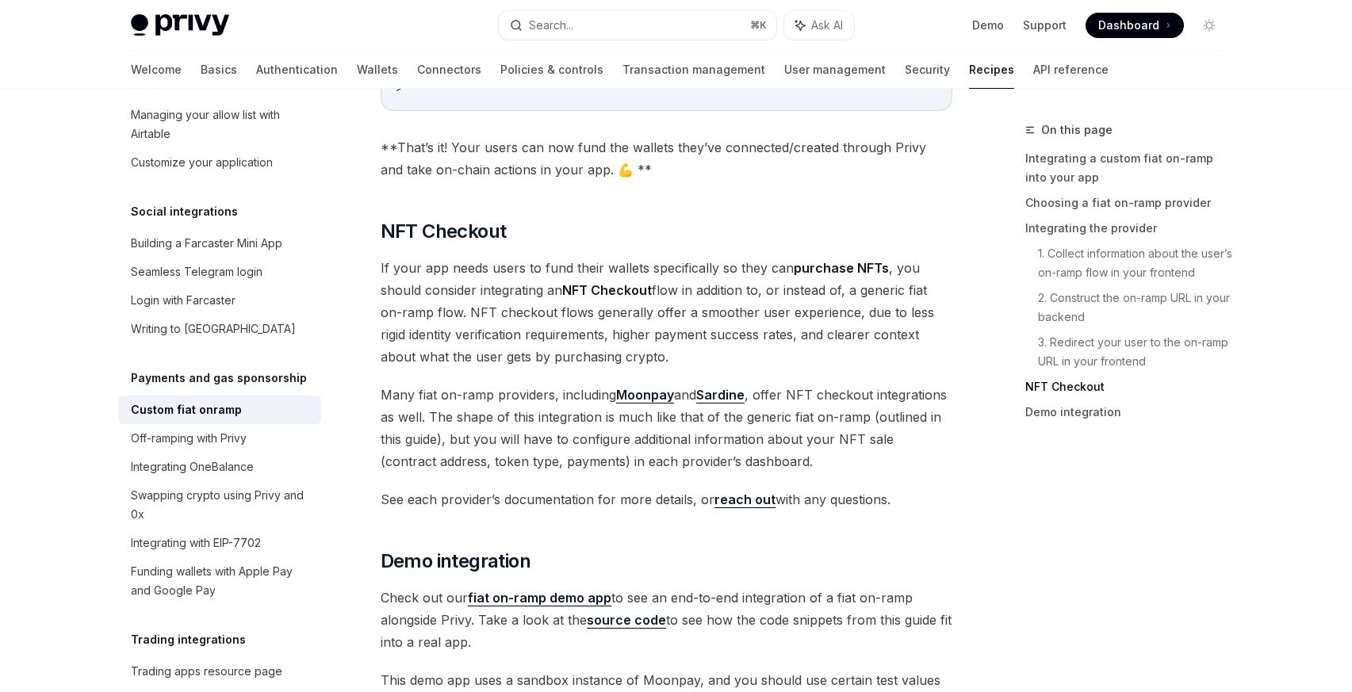
type textarea "*"
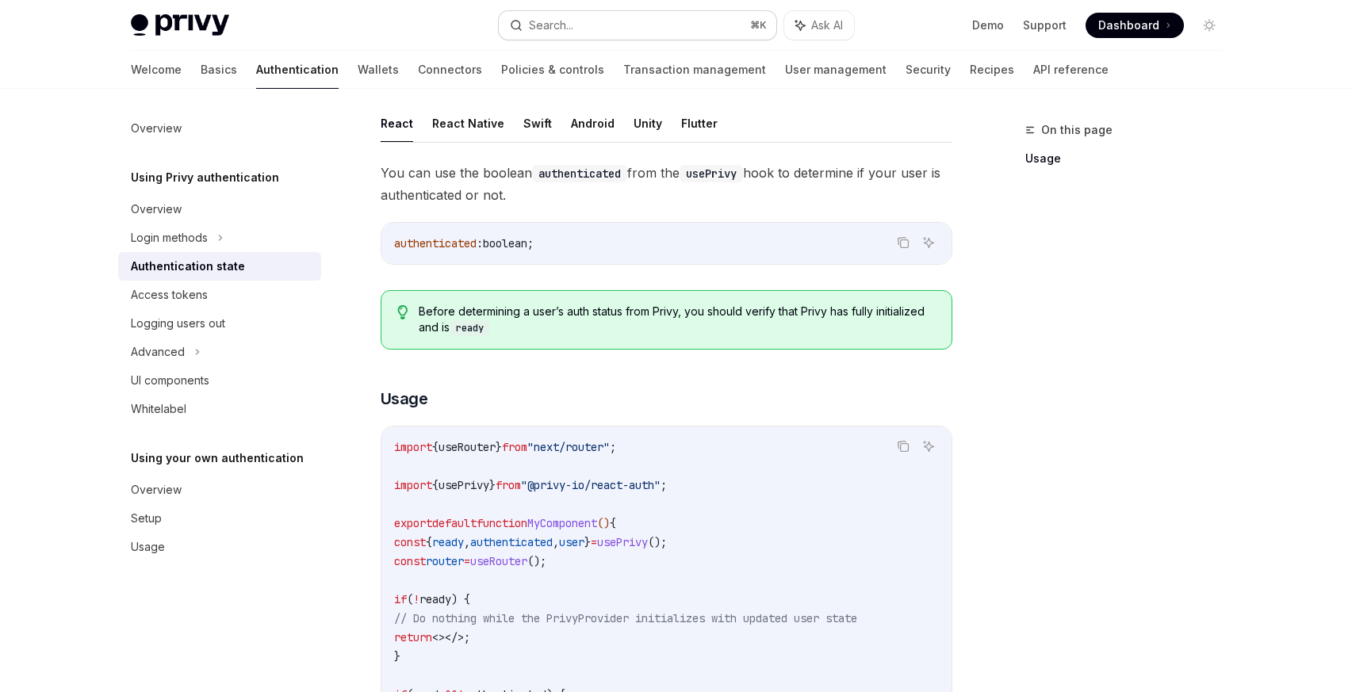
click at [562, 27] on div "Search..." at bounding box center [551, 25] width 44 height 19
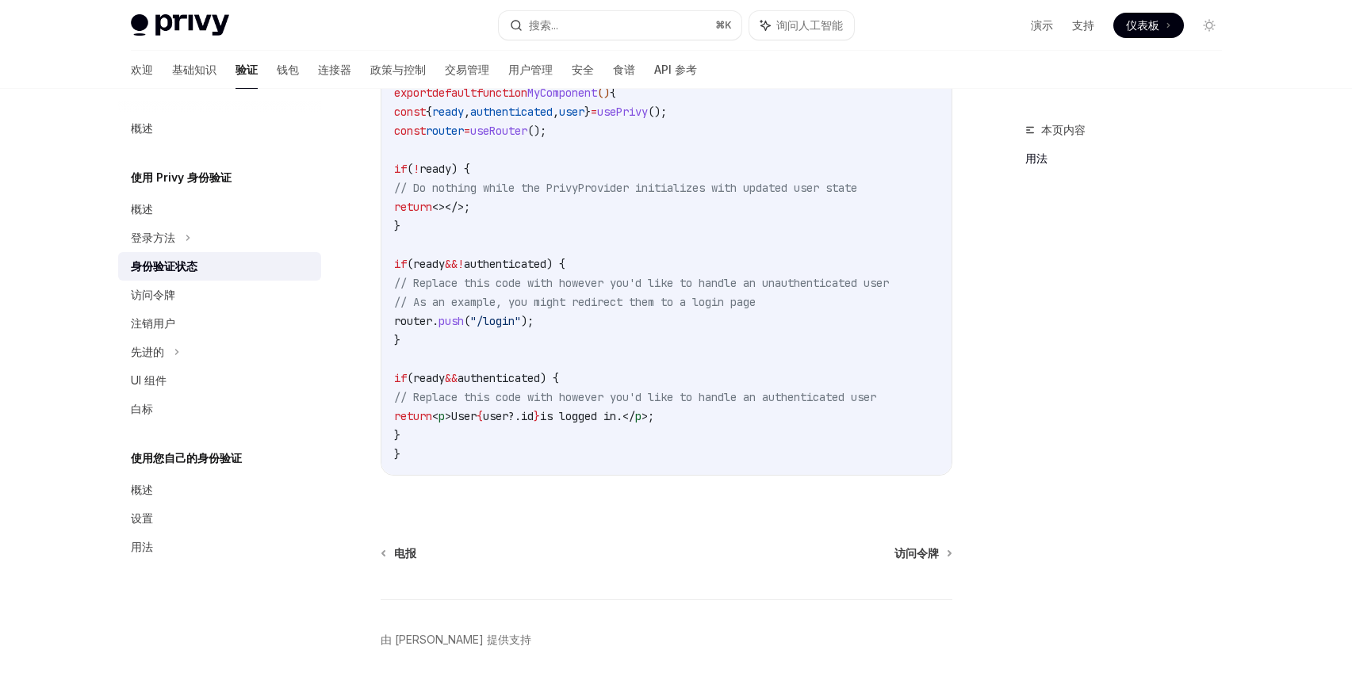
scroll to position [598, 0]
